Goal: Register for event/course

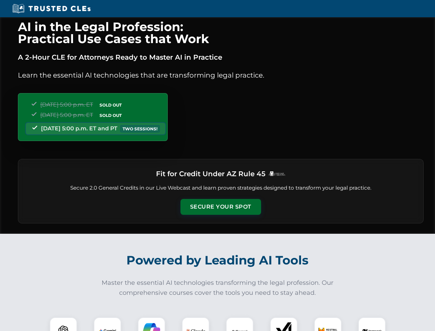
click at [221, 207] on button "Secure Your Spot" at bounding box center [221, 207] width 81 height 16
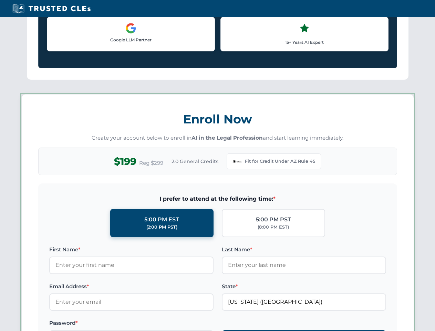
click at [108, 324] on label "Password *" at bounding box center [131, 323] width 164 height 8
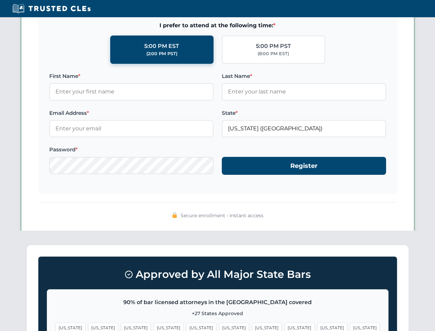
click at [252, 324] on span "[US_STATE]" at bounding box center [267, 328] width 30 height 10
click at [318, 324] on span "[US_STATE]" at bounding box center [333, 328] width 30 height 10
